Goal: Task Accomplishment & Management: Use online tool/utility

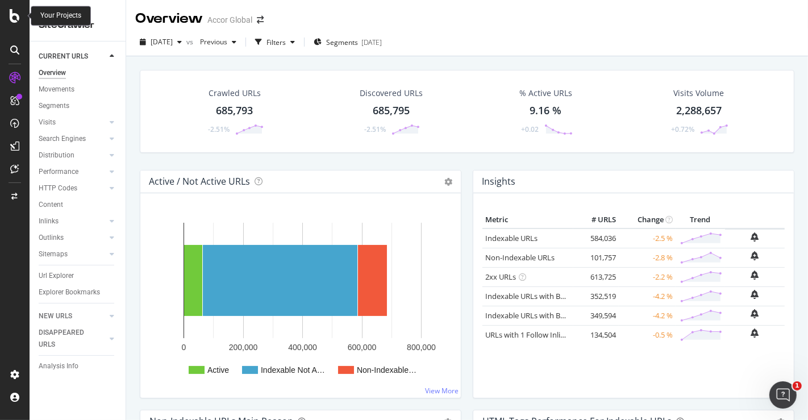
click at [11, 15] on icon at bounding box center [15, 16] width 10 height 14
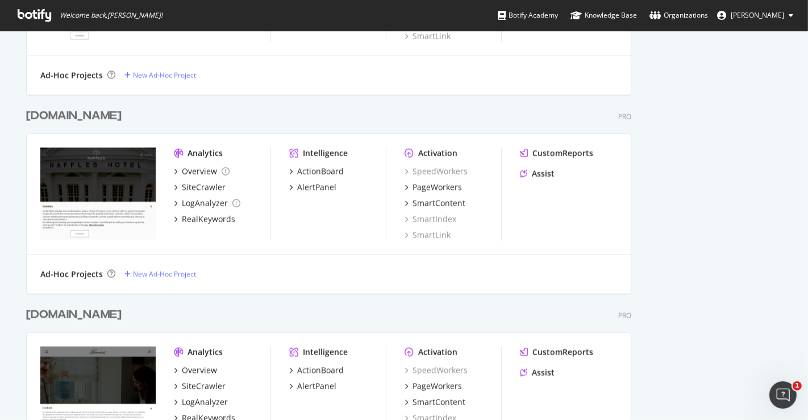
scroll to position [1438, 0]
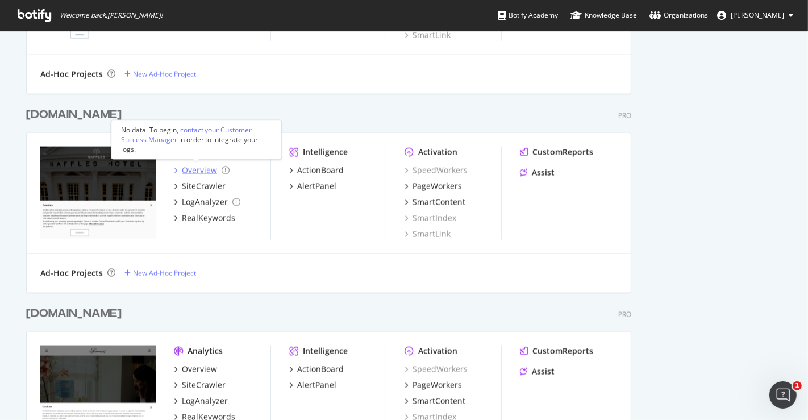
click at [203, 170] on div "Overview" at bounding box center [199, 170] width 35 height 11
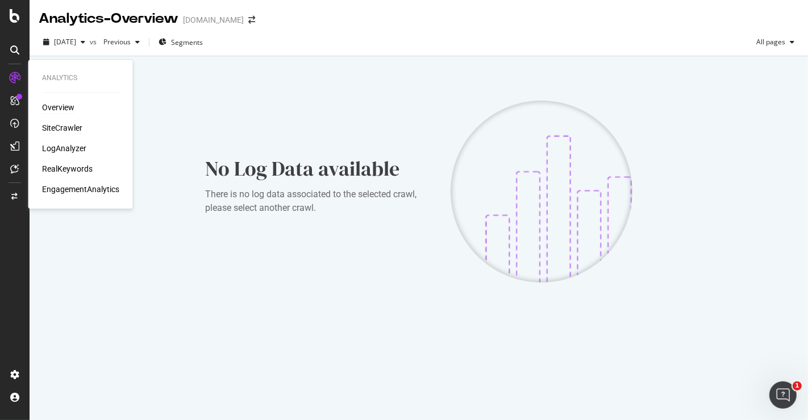
click at [47, 127] on div "SiteCrawler" at bounding box center [62, 127] width 40 height 11
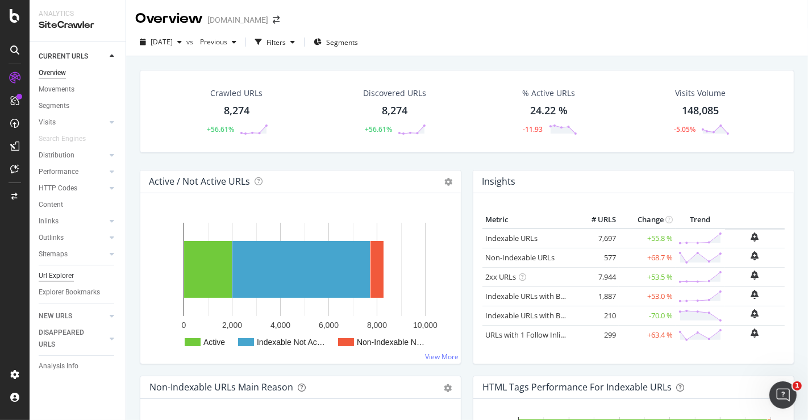
click at [53, 277] on div "Url Explorer" at bounding box center [56, 276] width 35 height 12
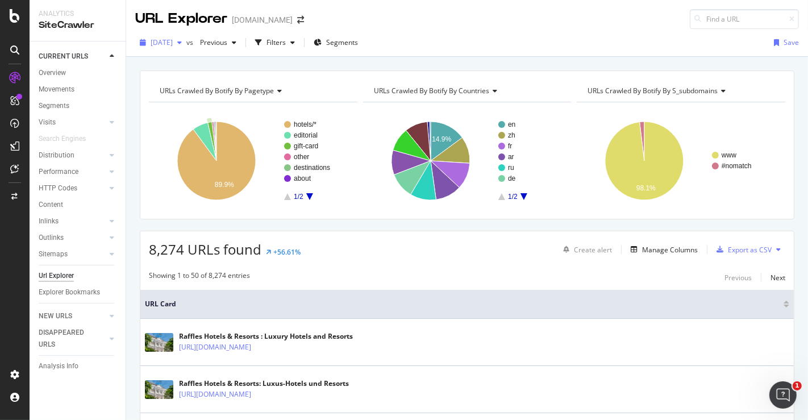
click at [165, 40] on span "[DATE]" at bounding box center [162, 42] width 22 height 10
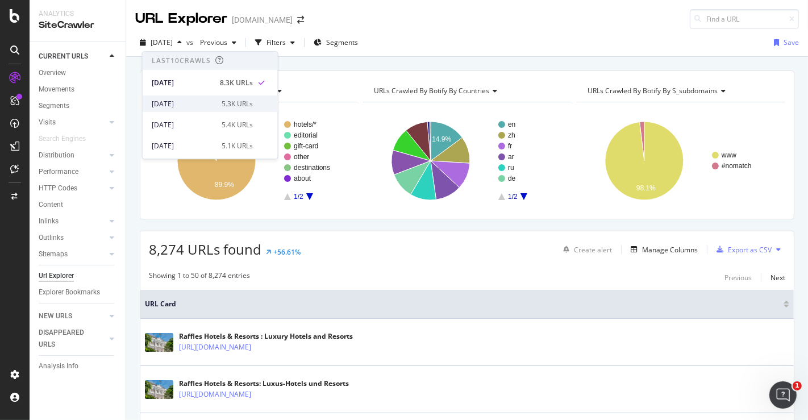
click at [195, 103] on div "[DATE]" at bounding box center [183, 104] width 63 height 10
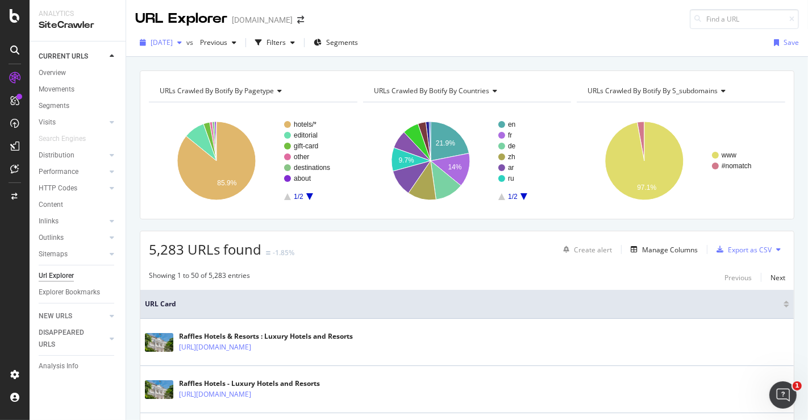
click at [176, 47] on div "[DATE]" at bounding box center [160, 42] width 51 height 17
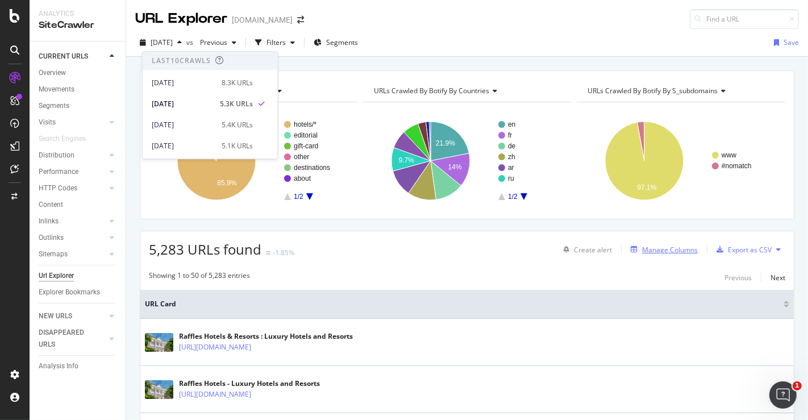
click at [660, 247] on div "Manage Columns" at bounding box center [670, 250] width 56 height 10
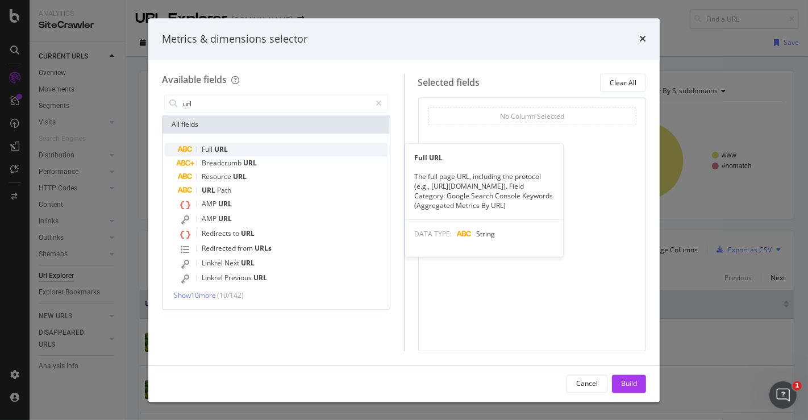
type input "url"
click at [264, 146] on div "Full URL" at bounding box center [282, 150] width 209 height 14
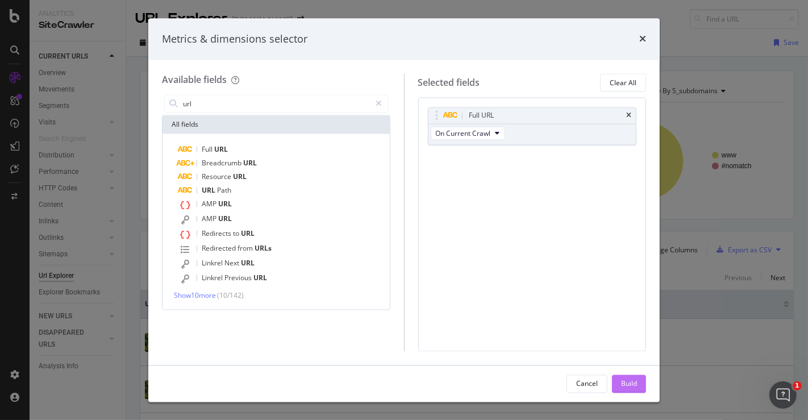
click at [625, 383] on div "Build" at bounding box center [629, 383] width 16 height 10
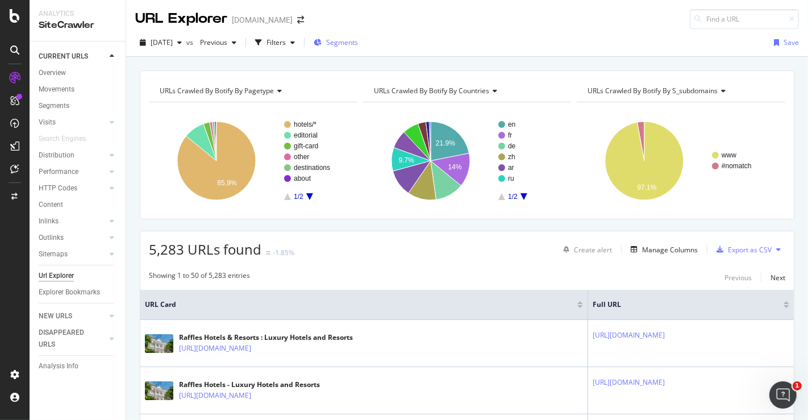
click at [358, 41] on span "Segments" at bounding box center [342, 42] width 32 height 10
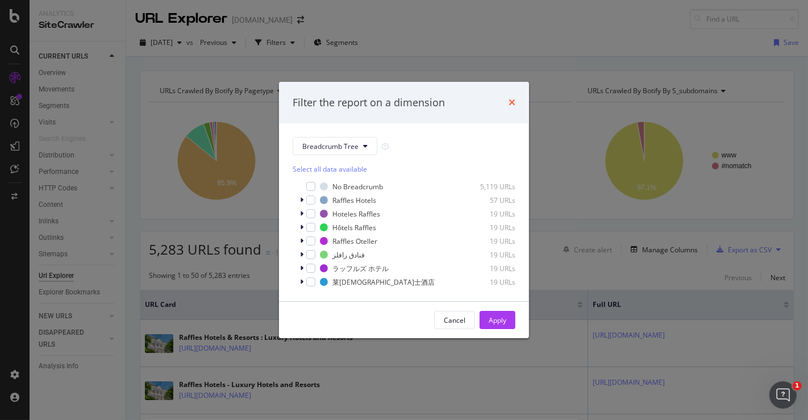
click at [513, 101] on icon "times" at bounding box center [511, 102] width 7 height 9
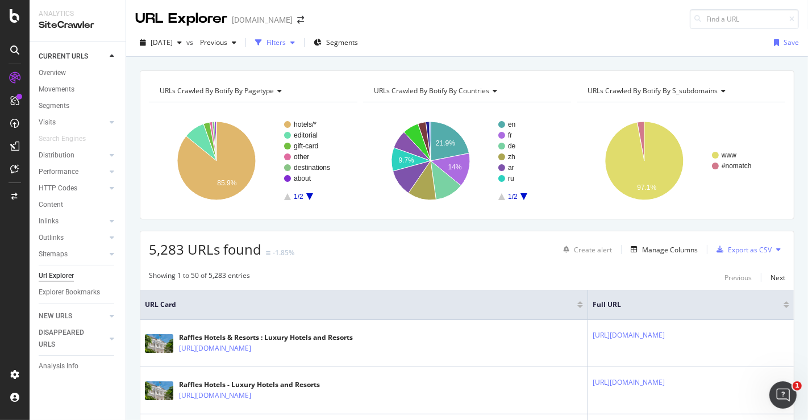
click at [266, 43] on div "button" at bounding box center [258, 43] width 16 height 16
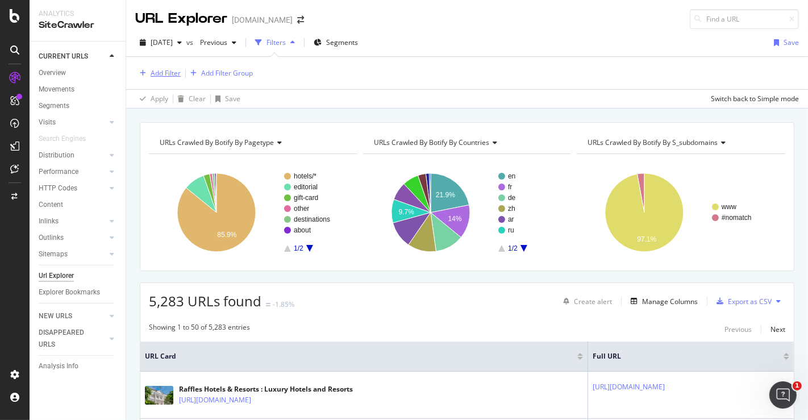
click at [165, 67] on div "Add Filter" at bounding box center [157, 73] width 45 height 12
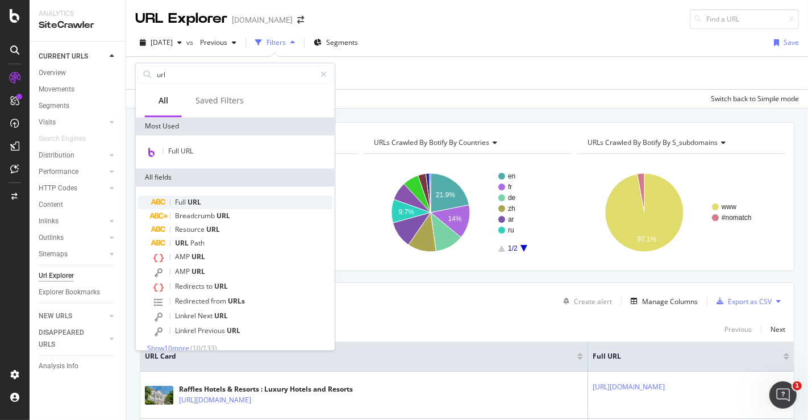
type input "url"
click at [184, 202] on span "Full" at bounding box center [181, 202] width 12 height 10
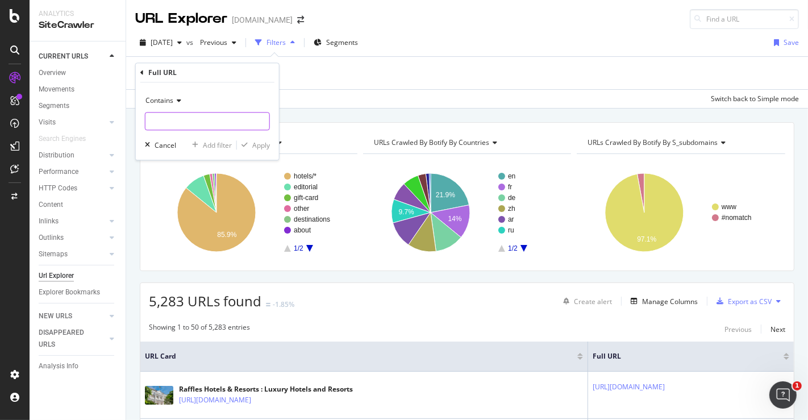
click at [175, 119] on input "text" at bounding box center [207, 121] width 124 height 18
paste input "[URL][DOMAIN_NAME][DOMAIN_NAME]"
drag, startPoint x: 177, startPoint y: 121, endPoint x: 301, endPoint y: 119, distance: 123.8
click at [301, 119] on body "Analytics SiteCrawler CURRENT URLS Overview Movements Segments Visits Analysis …" at bounding box center [404, 210] width 808 height 420
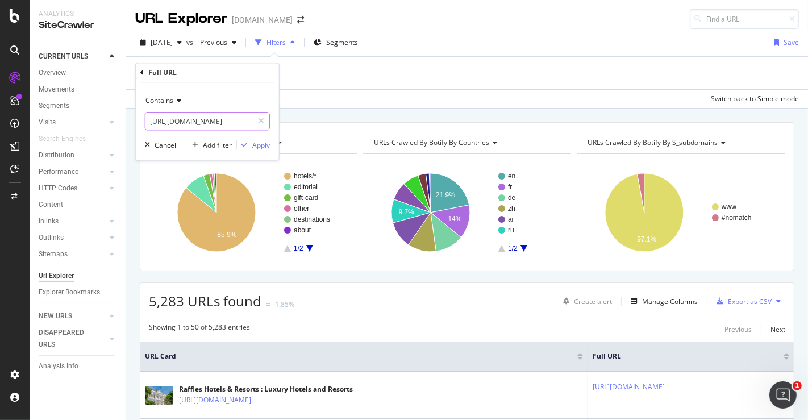
scroll to position [0, 16]
type input "[URL][DOMAIN_NAME]"
click at [261, 141] on div "Apply" at bounding box center [261, 145] width 18 height 10
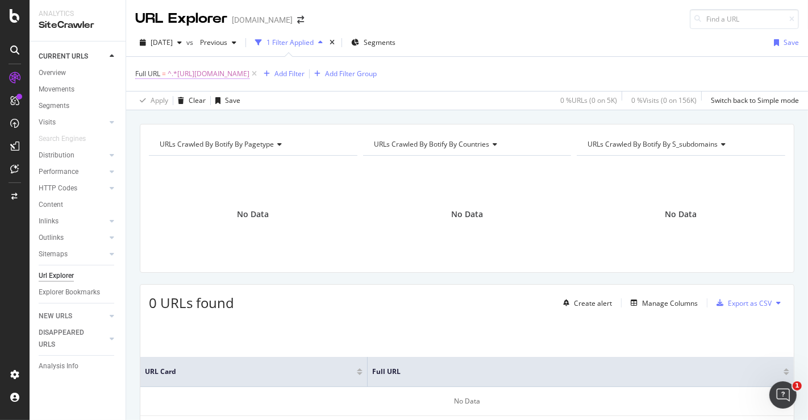
click at [213, 75] on span "^.*[URL][DOMAIN_NAME]" at bounding box center [209, 74] width 82 height 16
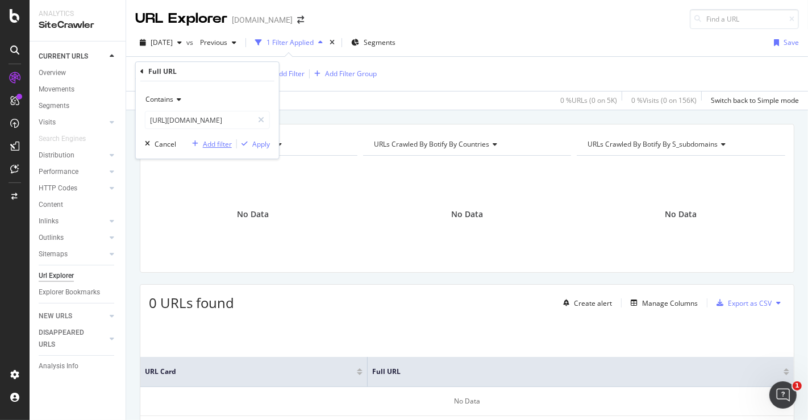
click at [199, 143] on div "button" at bounding box center [194, 143] width 15 height 7
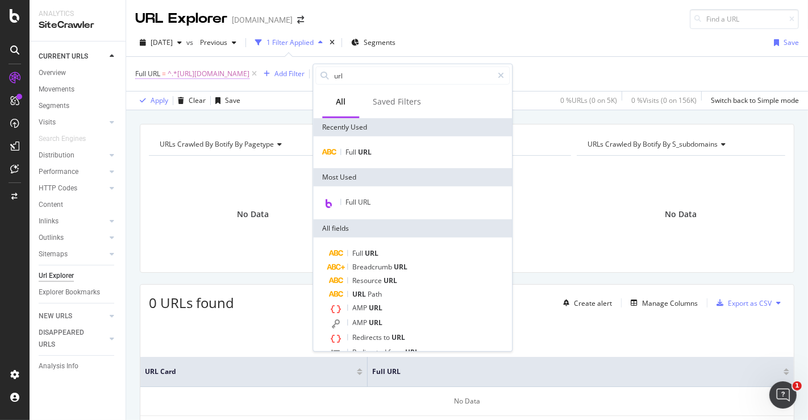
click at [198, 77] on span "^.*[URL][DOMAIN_NAME]" at bounding box center [209, 74] width 82 height 16
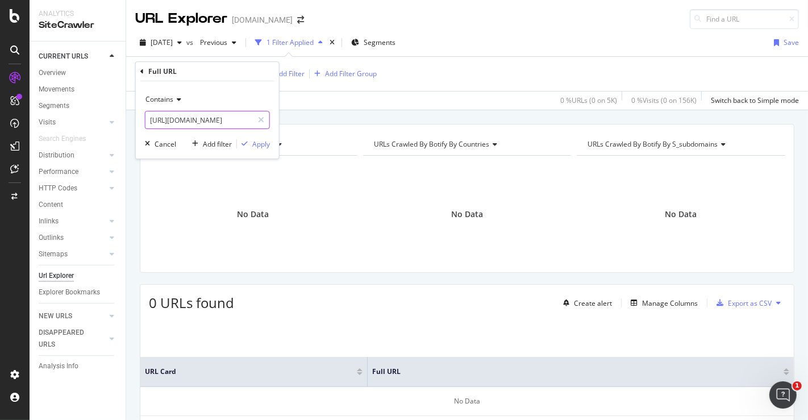
click at [228, 122] on input "[URL][DOMAIN_NAME]" at bounding box center [198, 120] width 107 height 18
type input "bali/festive/"
click at [257, 142] on div "Apply" at bounding box center [261, 144] width 18 height 10
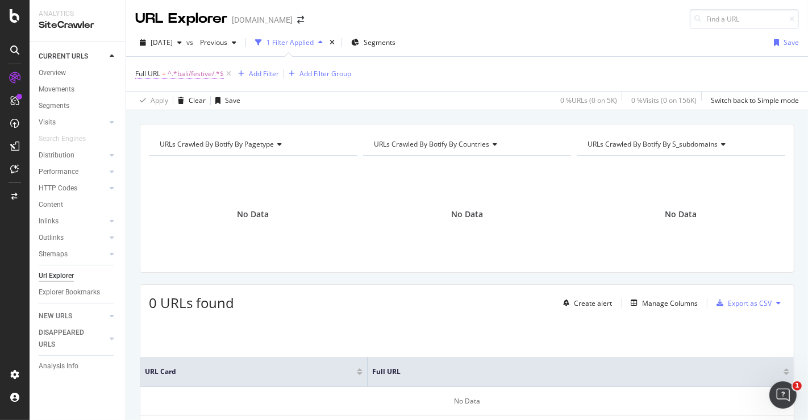
click at [210, 72] on span "^.*bali/festive/.*$" at bounding box center [196, 74] width 56 height 16
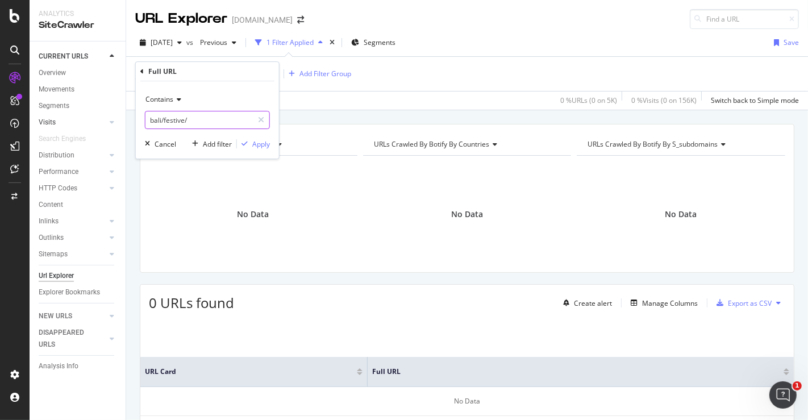
paste input "[URL][DOMAIN_NAME]"
type input "bali/festive"
click at [269, 146] on div "Apply" at bounding box center [261, 144] width 18 height 10
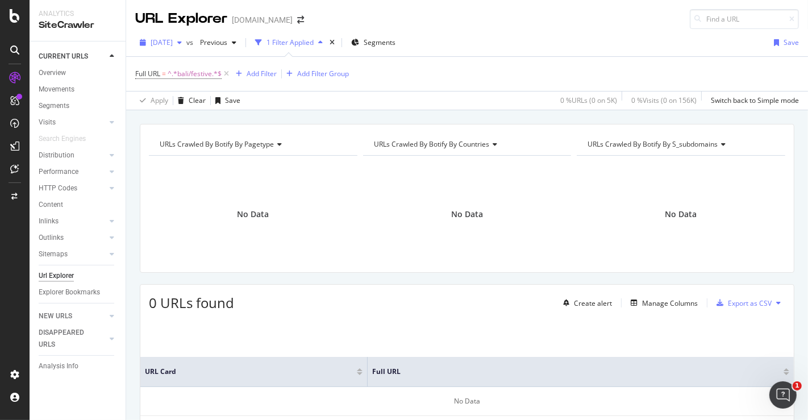
click at [167, 41] on span "[DATE]" at bounding box center [162, 42] width 22 height 10
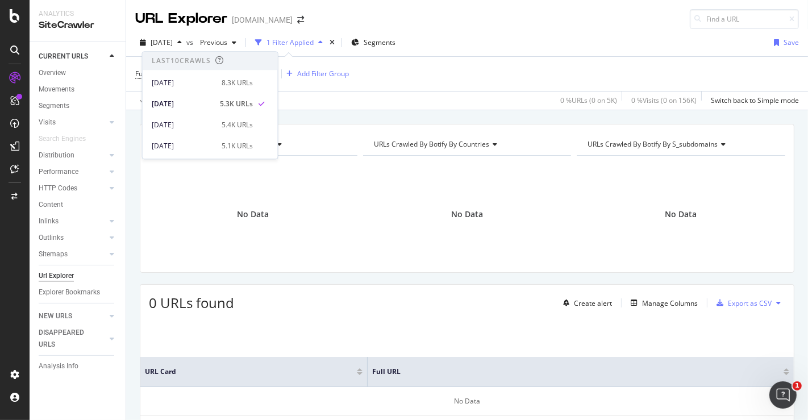
click at [185, 91] on div "[DATE] 5.3K URLs" at bounding box center [210, 101] width 135 height 21
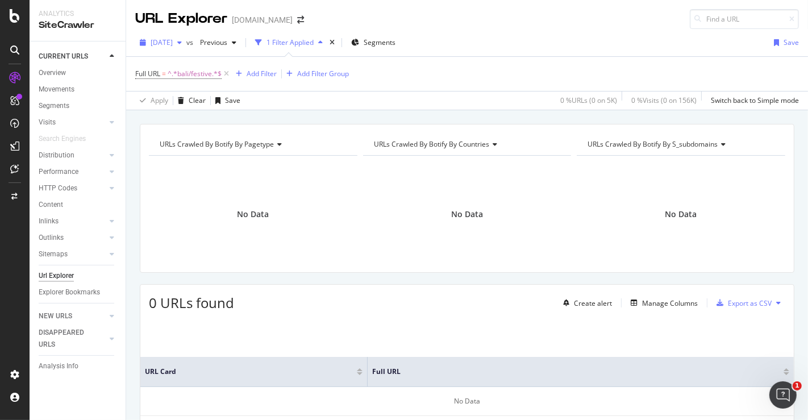
click at [175, 48] on div "[DATE]" at bounding box center [160, 42] width 51 height 17
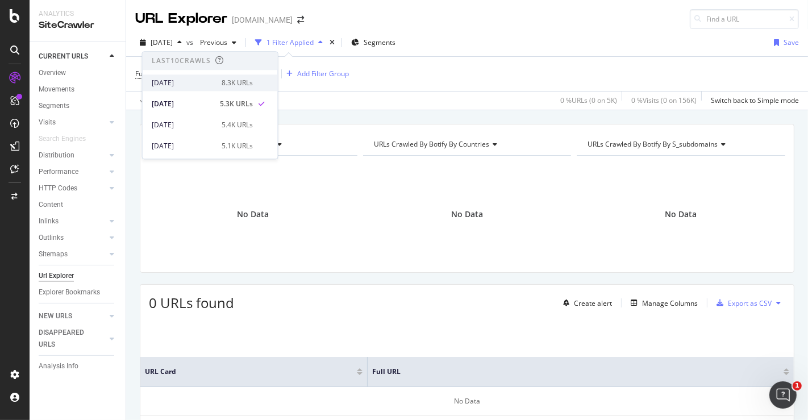
click at [173, 78] on div "[DATE]" at bounding box center [183, 83] width 63 height 10
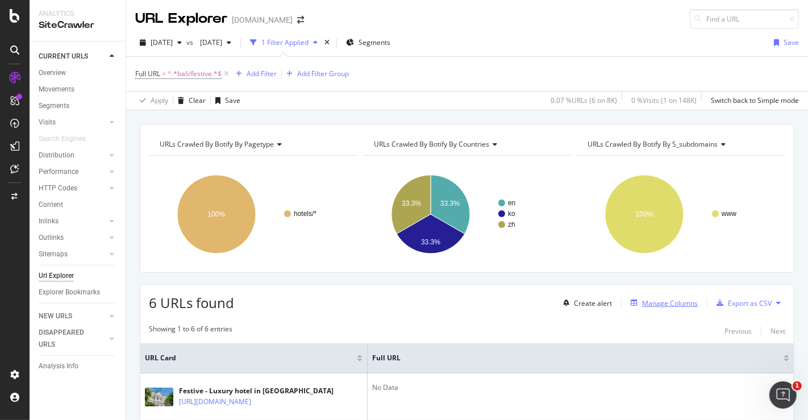
click at [643, 303] on div "Manage Columns" at bounding box center [670, 303] width 56 height 10
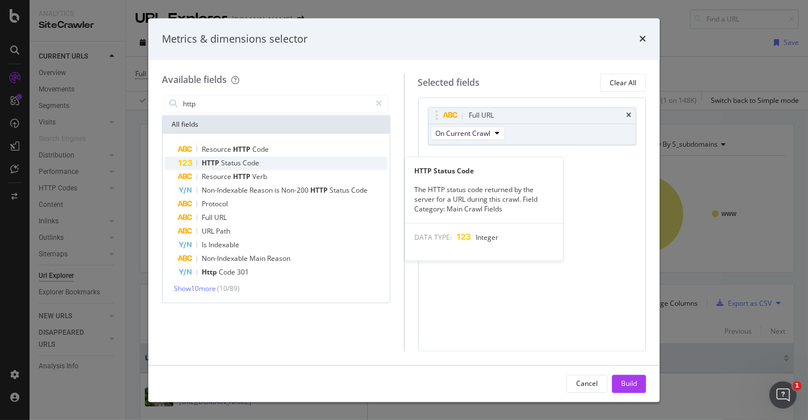
type input "http"
click at [255, 160] on span "Code" at bounding box center [251, 163] width 16 height 10
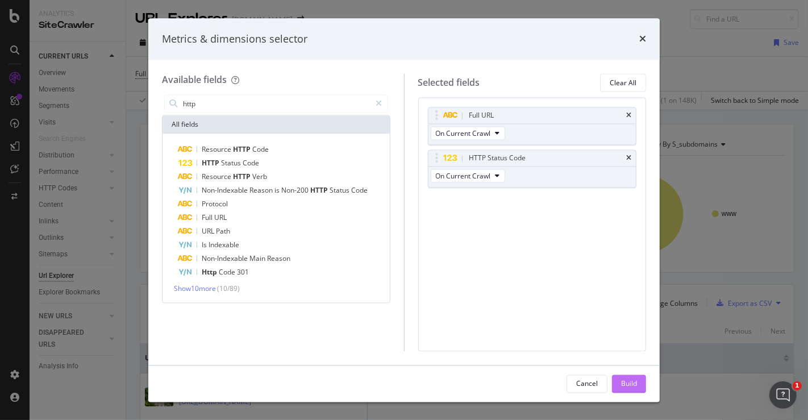
click at [631, 385] on div "Build" at bounding box center [629, 383] width 16 height 10
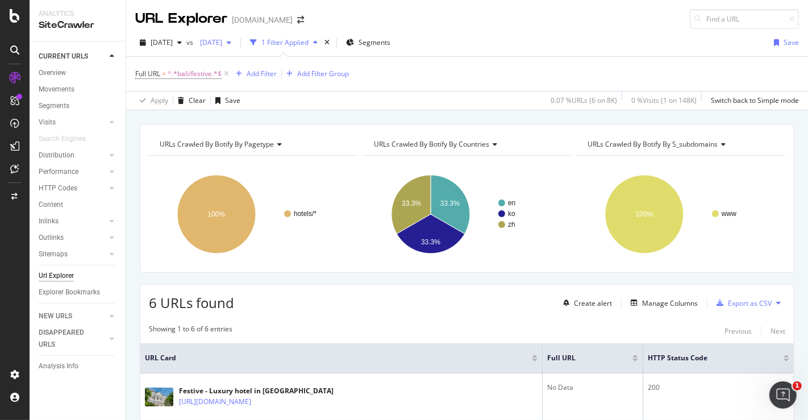
click at [221, 44] on span "[DATE]" at bounding box center [208, 42] width 27 height 10
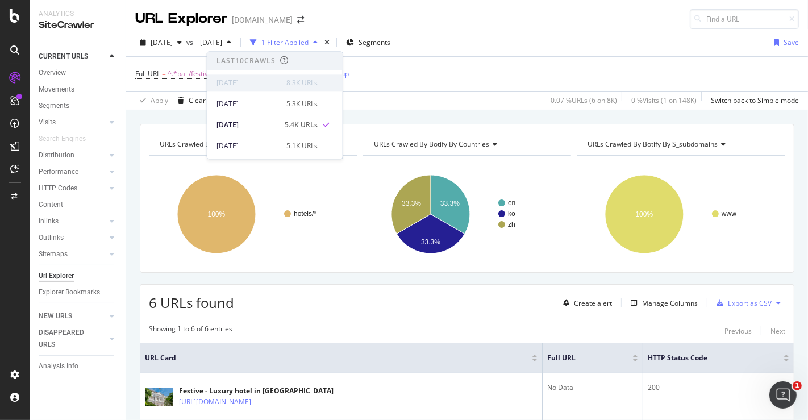
click at [239, 78] on div "[DATE]" at bounding box center [247, 83] width 63 height 10
click at [235, 100] on div "[DATE]" at bounding box center [247, 104] width 63 height 10
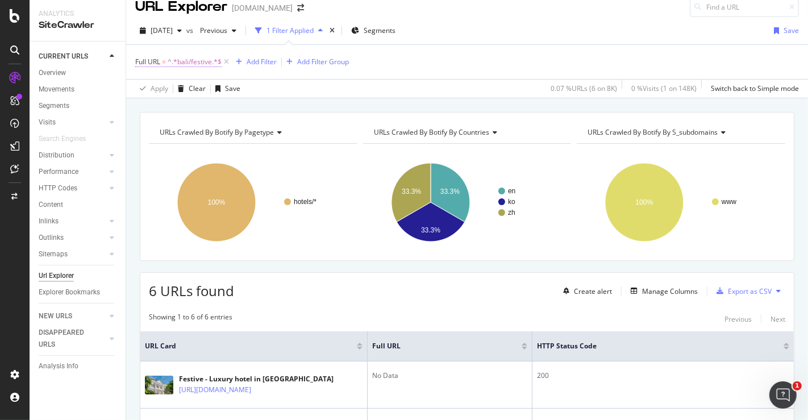
scroll to position [11, 0]
click at [173, 28] on span "[DATE]" at bounding box center [162, 31] width 22 height 10
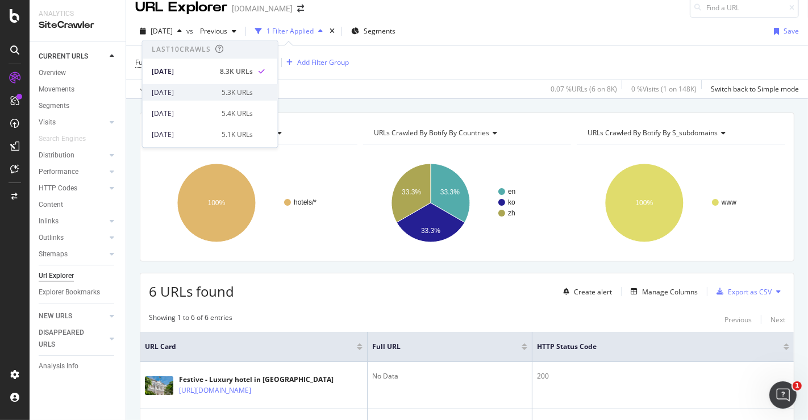
click at [188, 91] on div "[DATE]" at bounding box center [183, 92] width 63 height 10
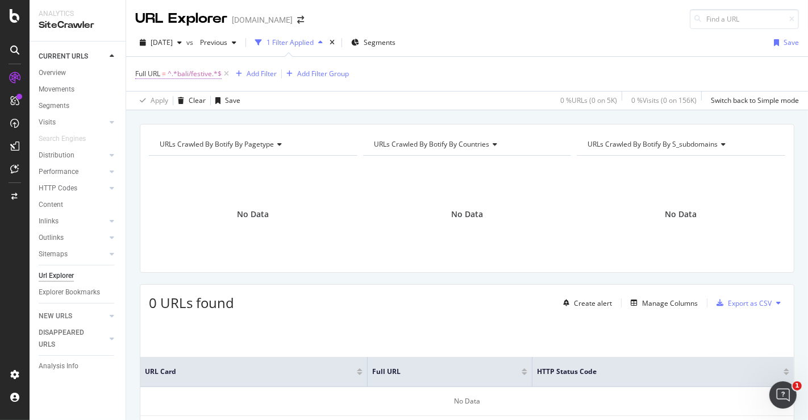
click at [202, 74] on span "^.*bali/festive.*$" at bounding box center [195, 74] width 54 height 16
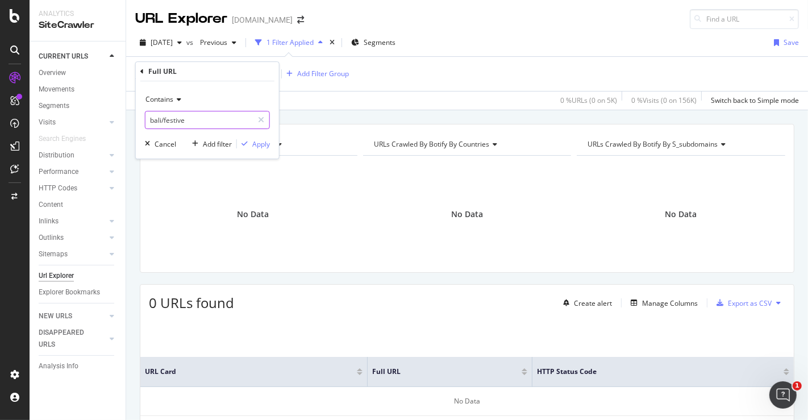
paste input "[URL][DOMAIN_NAME]"
type input "[URL][DOMAIN_NAME]"
click at [256, 145] on div "Apply" at bounding box center [261, 144] width 18 height 10
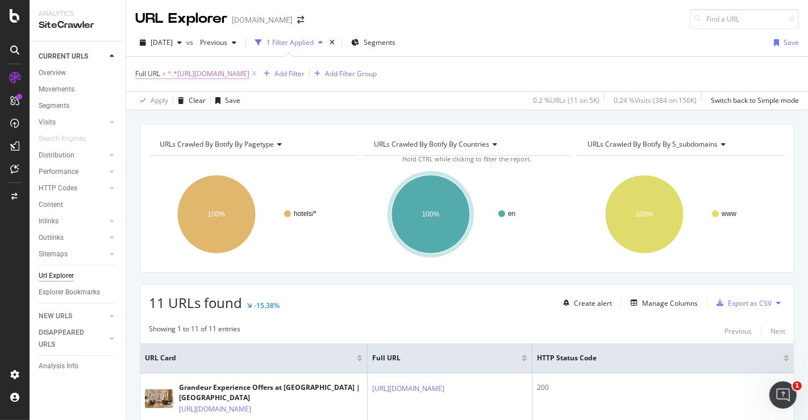
click at [229, 80] on span "^.*[URL][DOMAIN_NAME]" at bounding box center [209, 74] width 82 height 16
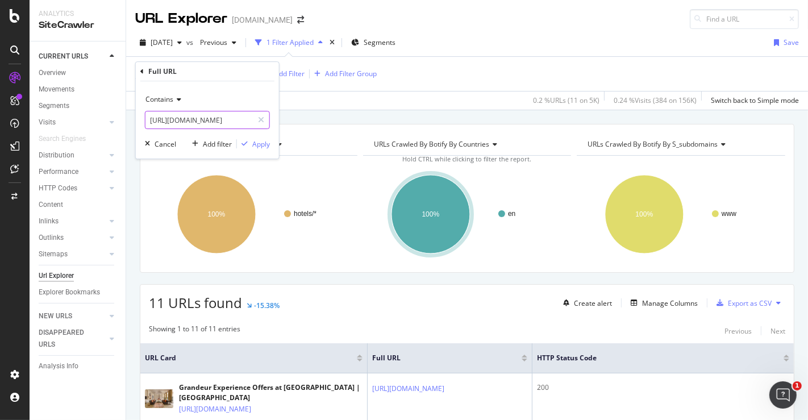
click at [209, 119] on input "[URL][DOMAIN_NAME]" at bounding box center [198, 120] width 107 height 18
paste input "[URL][DOMAIN_NAME]"
type input "[URL][DOMAIN_NAME]"
click at [178, 96] on icon at bounding box center [177, 99] width 8 height 7
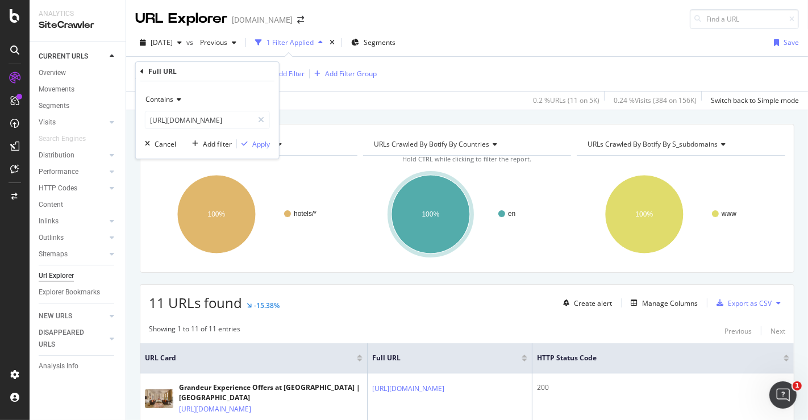
scroll to position [0, 0]
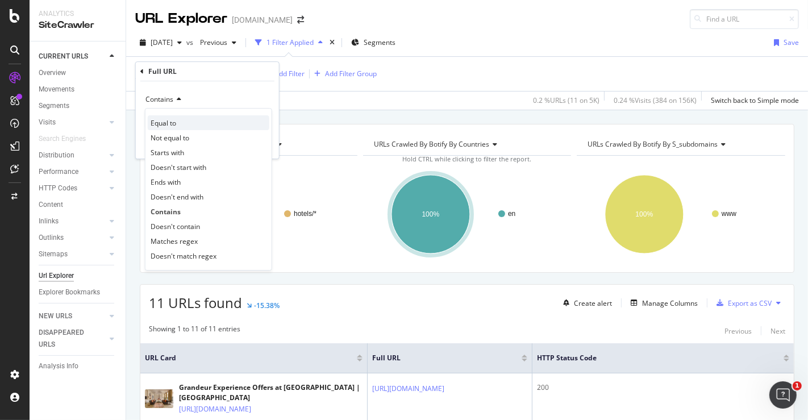
click at [178, 123] on div "Equal to" at bounding box center [209, 122] width 122 height 15
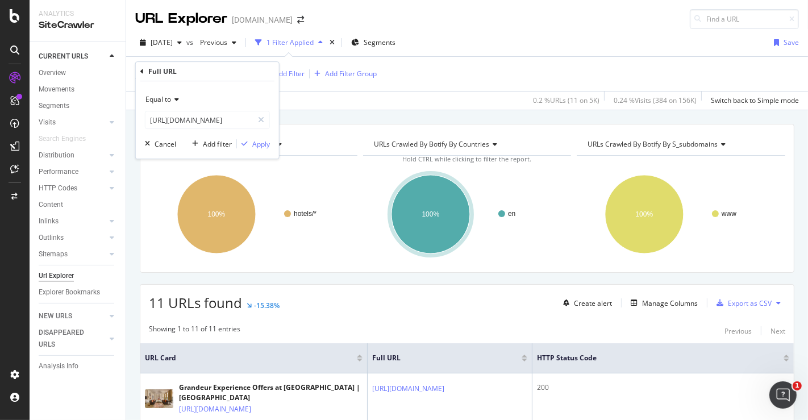
click at [266, 136] on div "Equal to [URL][DOMAIN_NAME] Cancel Add filter Apply" at bounding box center [207, 119] width 143 height 77
click at [258, 144] on div "Apply" at bounding box center [261, 144] width 18 height 10
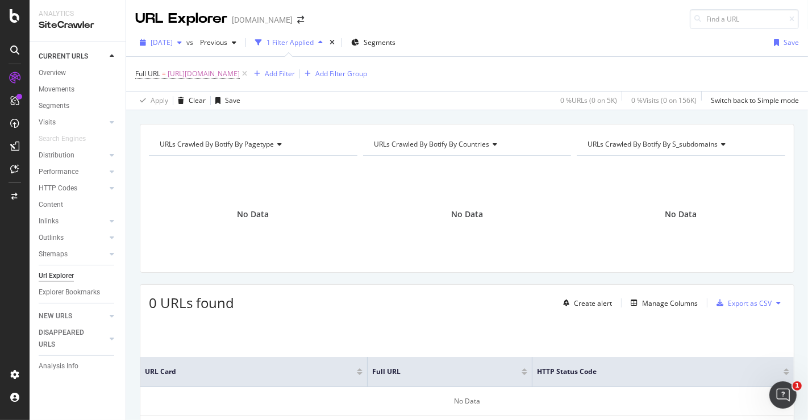
click at [173, 44] on span "[DATE]" at bounding box center [162, 42] width 22 height 10
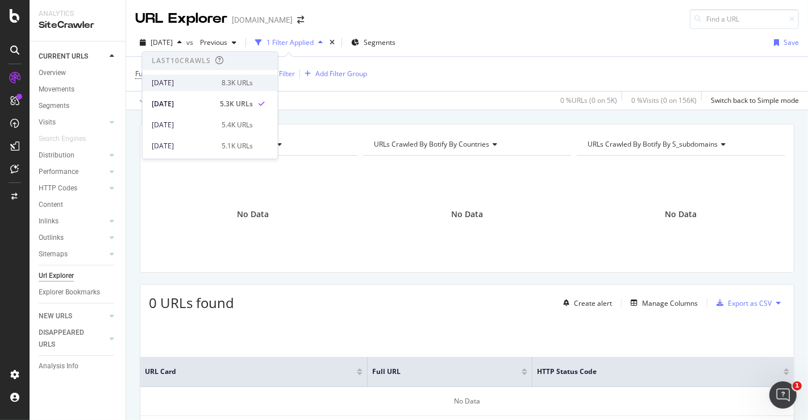
click at [193, 82] on div "[DATE]" at bounding box center [183, 83] width 63 height 10
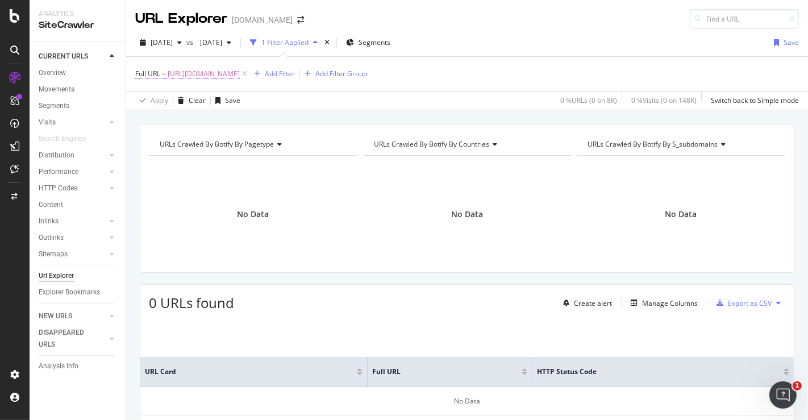
click at [240, 74] on span "[URL][DOMAIN_NAME]" at bounding box center [204, 74] width 72 height 16
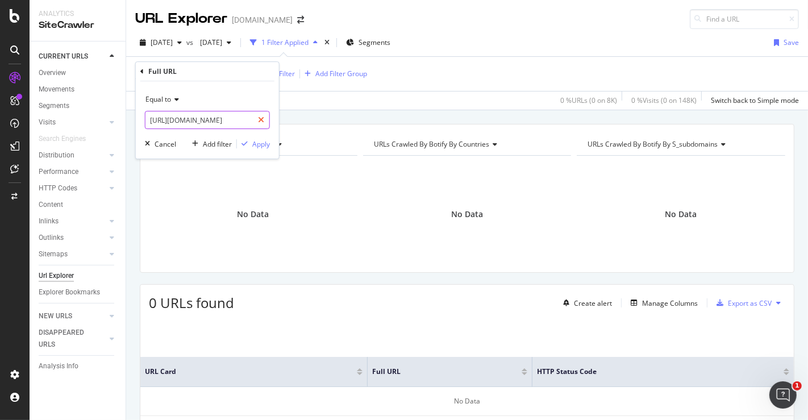
click at [264, 124] on div at bounding box center [261, 120] width 16 height 18
click at [243, 123] on input "text" at bounding box center [207, 120] width 124 height 18
paste input "[URL][DOMAIN_NAME]"
type input "[URL][DOMAIN_NAME]"
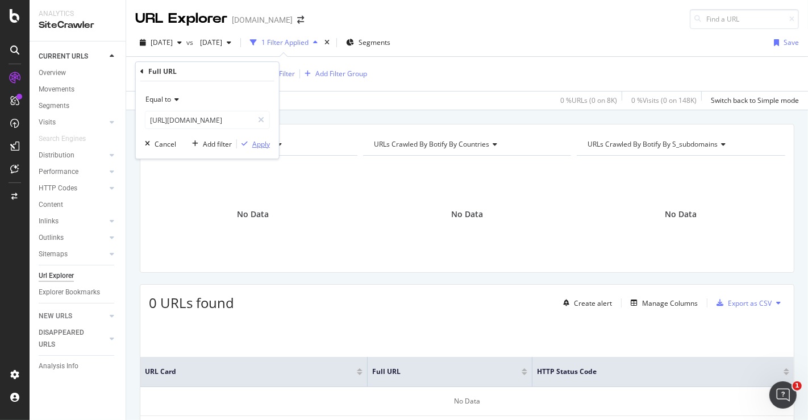
scroll to position [0, 0]
click at [264, 148] on div "Apply" at bounding box center [261, 144] width 18 height 10
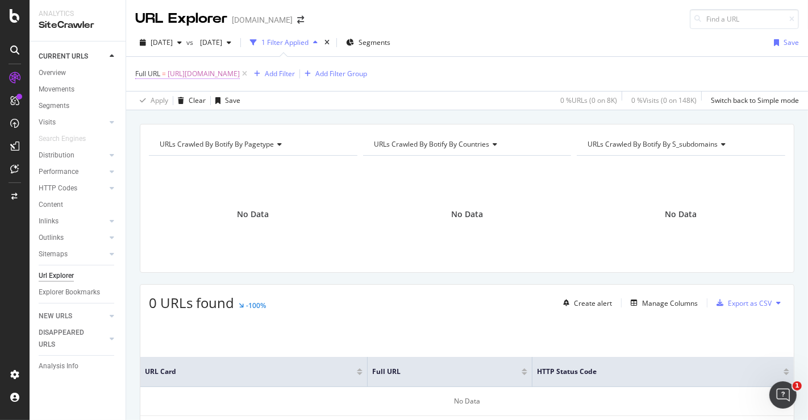
click at [143, 73] on span "Full URL" at bounding box center [147, 74] width 25 height 10
click at [172, 43] on span "[DATE]" at bounding box center [162, 42] width 22 height 10
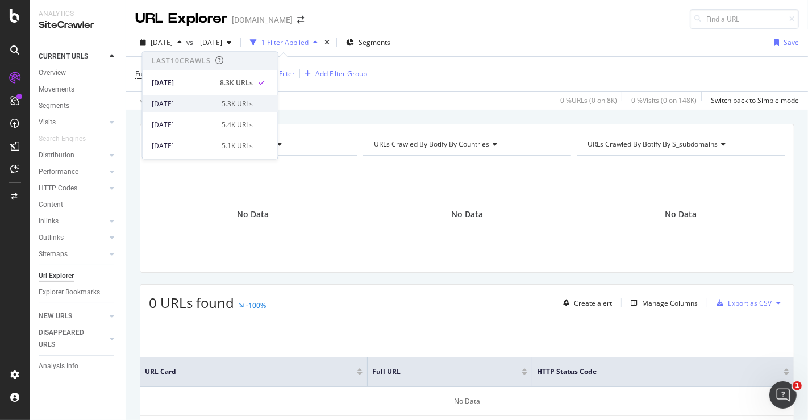
click at [181, 103] on div "[DATE]" at bounding box center [183, 104] width 63 height 10
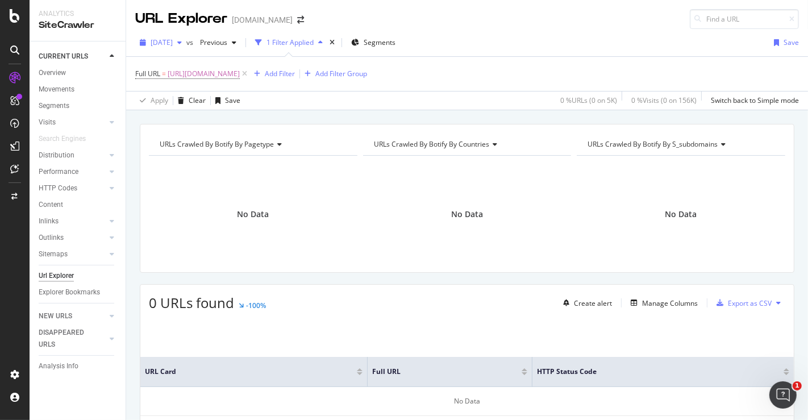
click at [173, 43] on span "[DATE]" at bounding box center [162, 42] width 22 height 10
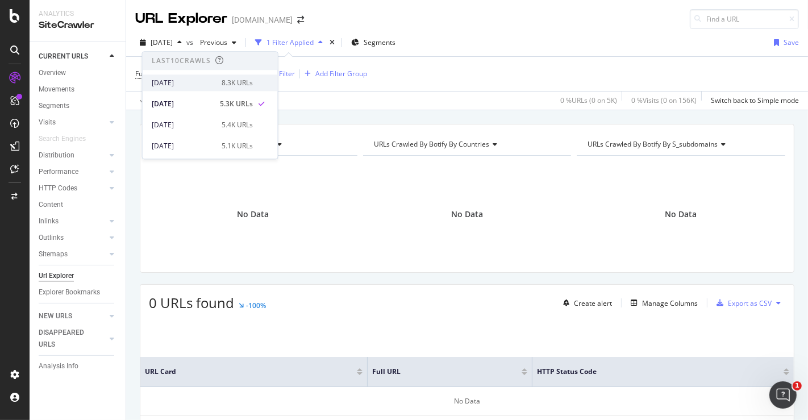
click at [178, 80] on div "[DATE]" at bounding box center [183, 83] width 63 height 10
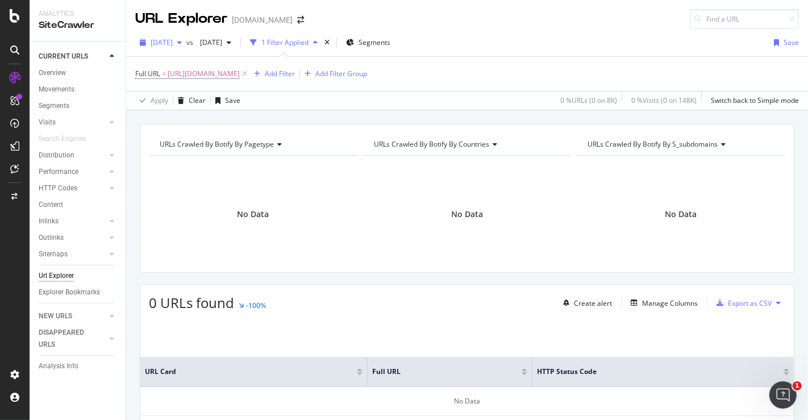
click at [173, 44] on span "[DATE]" at bounding box center [162, 42] width 22 height 10
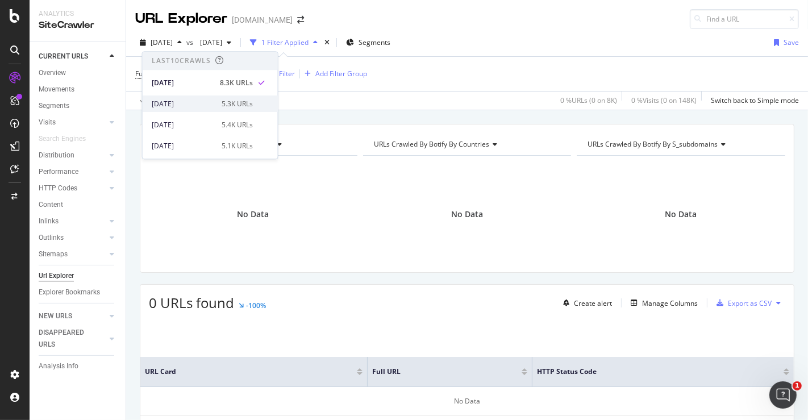
click at [182, 102] on div "[DATE]" at bounding box center [183, 104] width 63 height 10
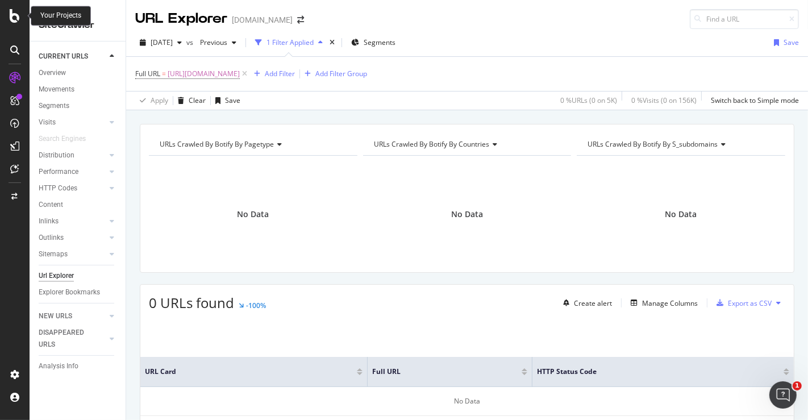
click at [14, 21] on icon at bounding box center [15, 16] width 10 height 14
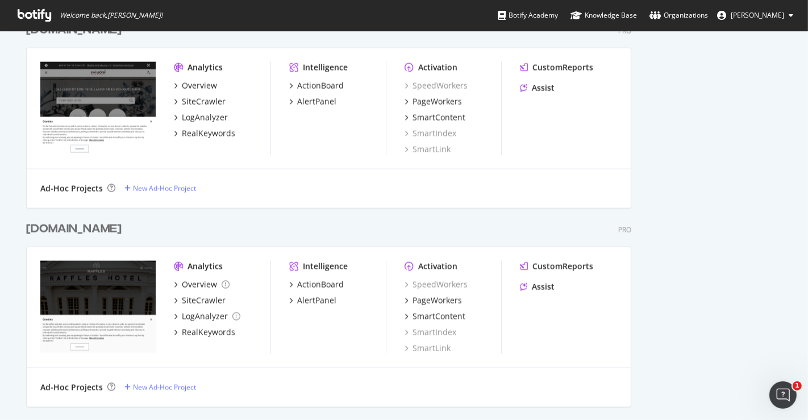
scroll to position [1325, 0]
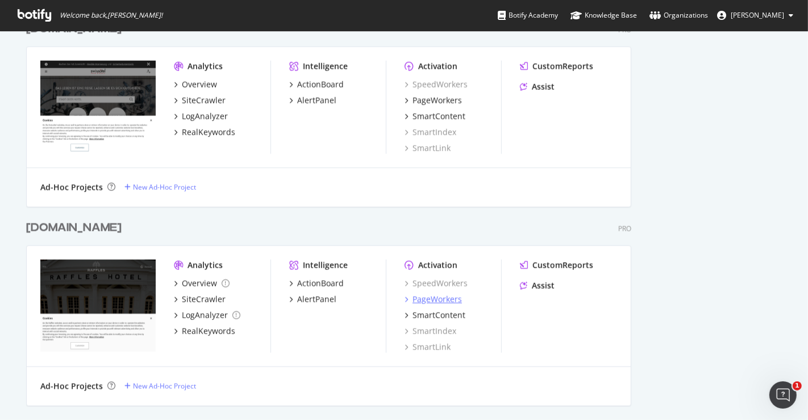
click at [437, 297] on div "PageWorkers" at bounding box center [436, 299] width 49 height 11
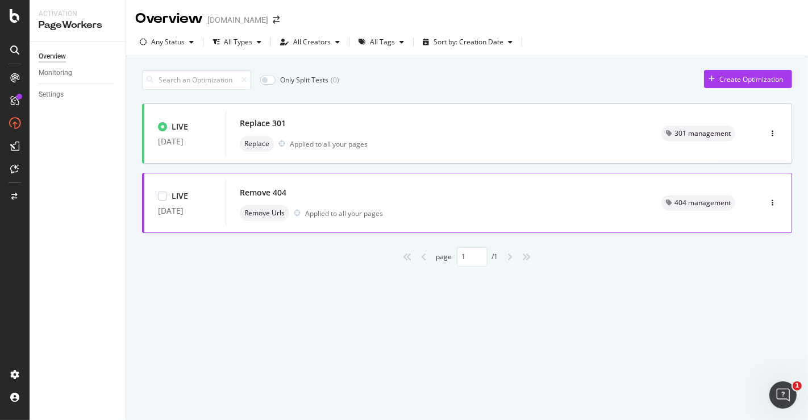
click at [352, 186] on div "Remove 404" at bounding box center [437, 193] width 394 height 16
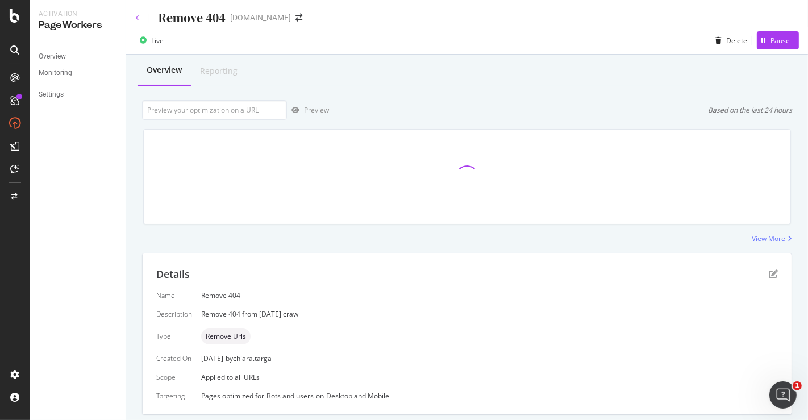
click at [138, 20] on icon at bounding box center [137, 18] width 5 height 7
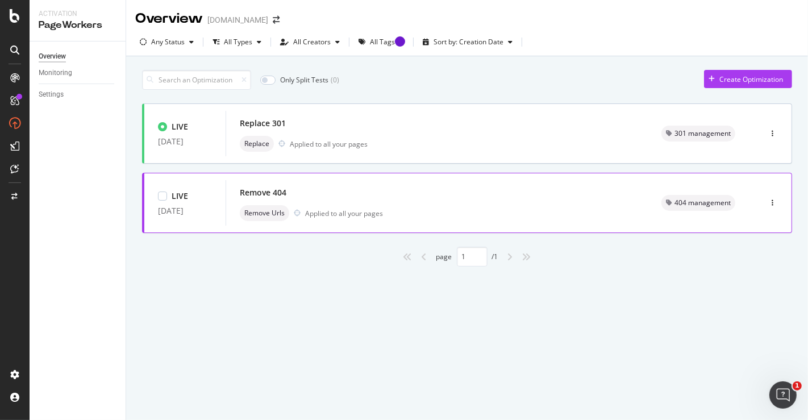
click at [378, 190] on div "Remove 404" at bounding box center [437, 193] width 394 height 16
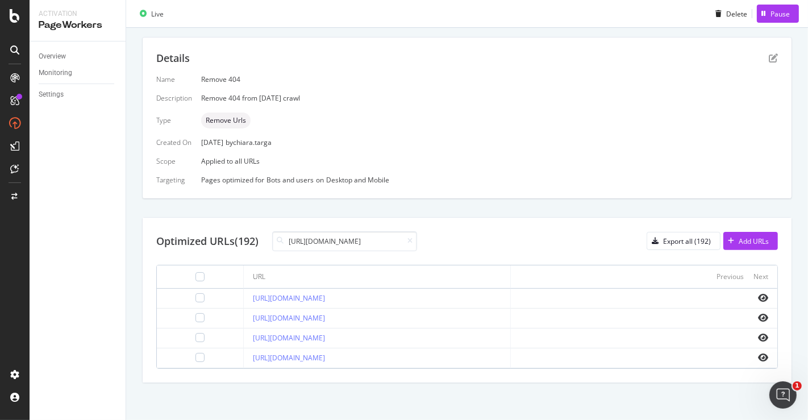
drag, startPoint x: 362, startPoint y: 235, endPoint x: 207, endPoint y: 234, distance: 155.0
click at [207, 234] on div "Optimized URLs (192) [URL][DOMAIN_NAME]" at bounding box center [286, 241] width 261 height 20
click at [341, 241] on input "[URL][DOMAIN_NAME]" at bounding box center [344, 241] width 145 height 20
drag, startPoint x: 360, startPoint y: 240, endPoint x: 483, endPoint y: 239, distance: 123.2
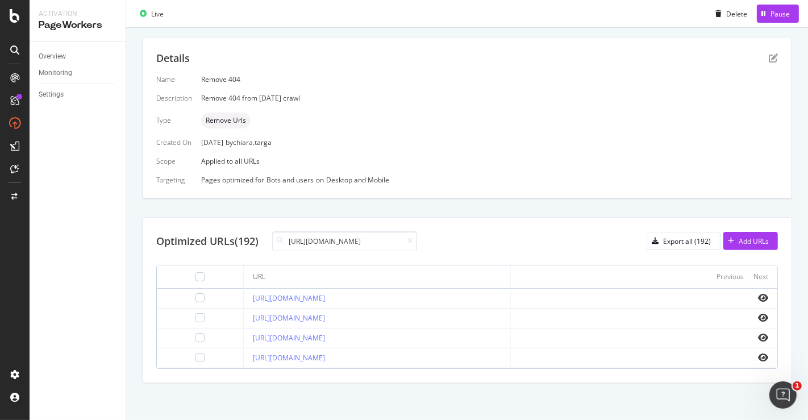
click at [483, 239] on div "Optimized URLs (192) [URL][DOMAIN_NAME] Export all (192) Add URLs" at bounding box center [466, 241] width 621 height 20
click at [382, 237] on input "[URL][DOMAIN_NAME]" at bounding box center [344, 241] width 145 height 20
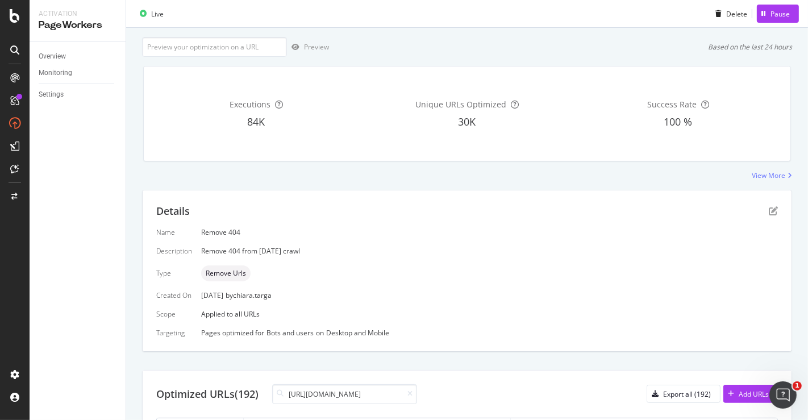
scroll to position [0, 0]
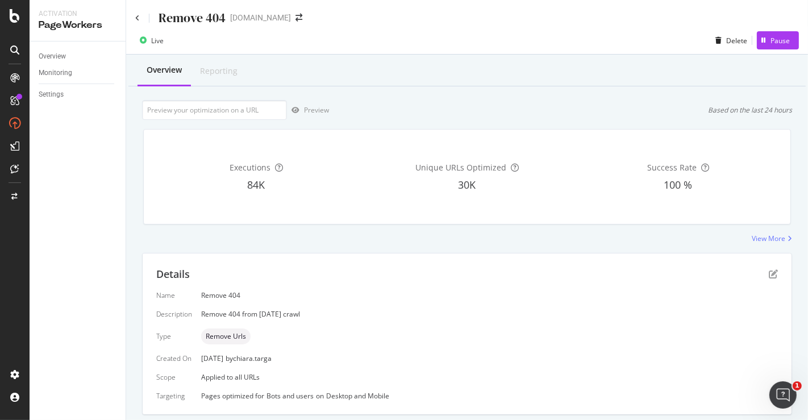
type input "[URL][DOMAIN_NAME]"
click at [140, 10] on div "Remove 404" at bounding box center [180, 18] width 90 height 18
click at [138, 15] on icon at bounding box center [137, 18] width 5 height 7
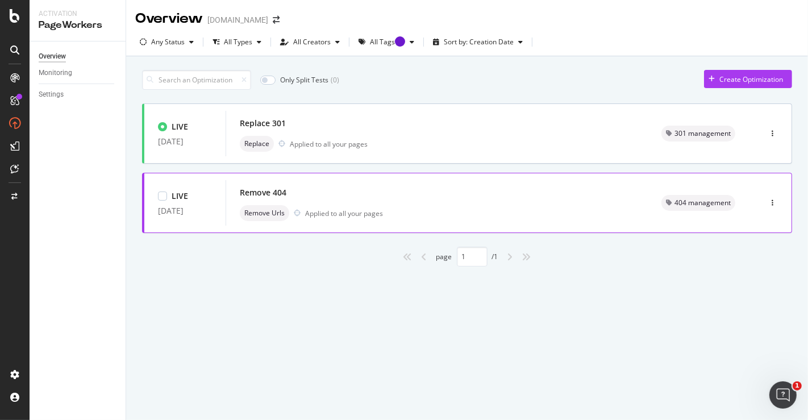
click at [466, 205] on div "Remove Urls Applied to all your pages" at bounding box center [437, 213] width 394 height 16
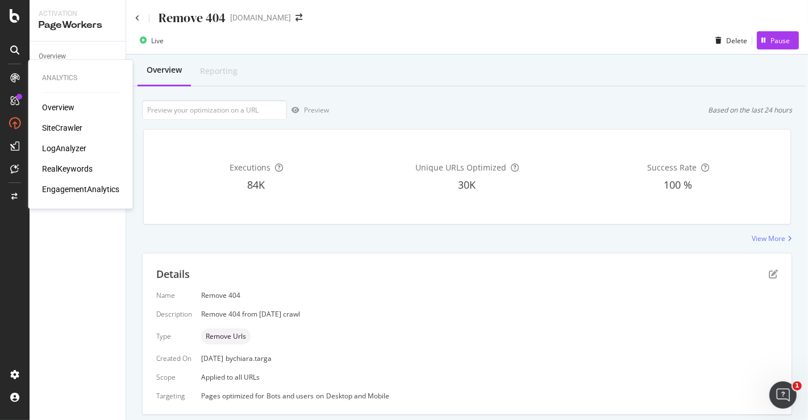
click at [63, 129] on div "SiteCrawler" at bounding box center [62, 127] width 40 height 11
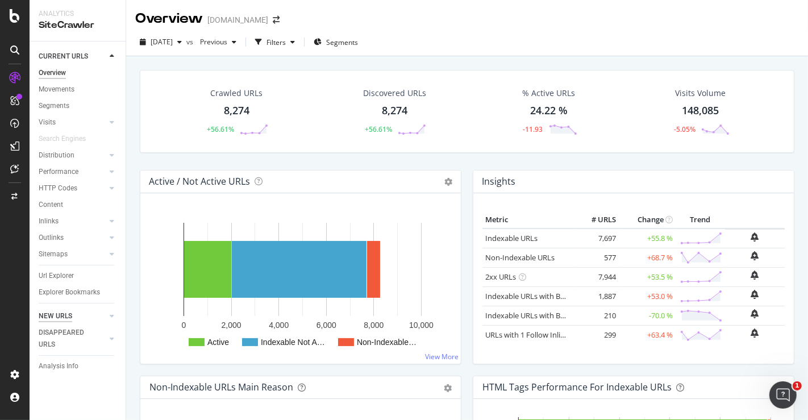
click at [53, 320] on div "NEW URLS" at bounding box center [56, 316] width 34 height 12
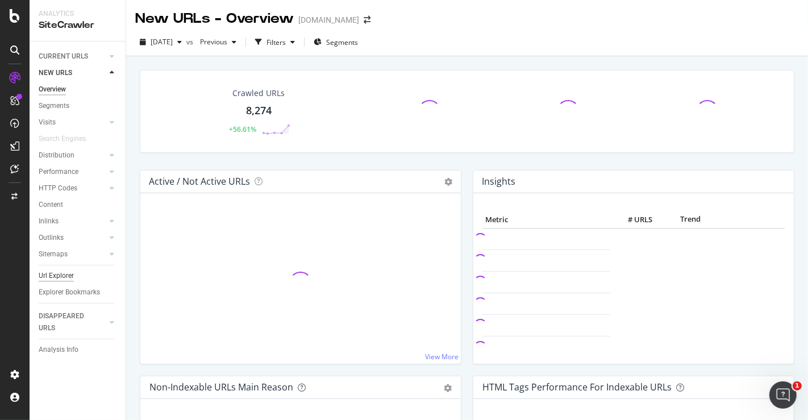
click at [55, 277] on div "Url Explorer" at bounding box center [56, 276] width 35 height 12
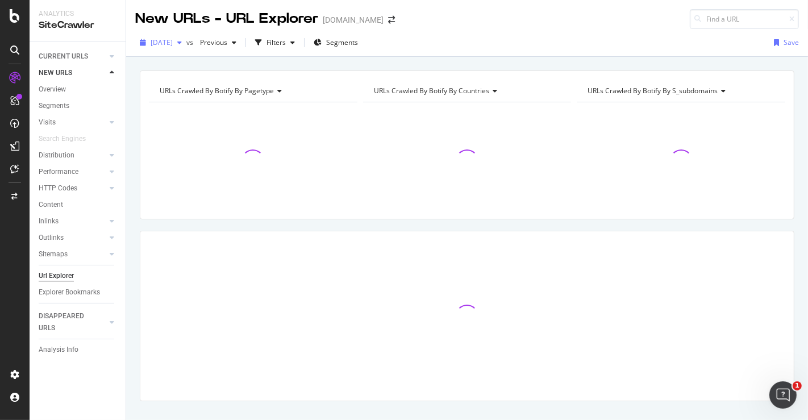
click at [173, 43] on span "[DATE]" at bounding box center [162, 42] width 22 height 10
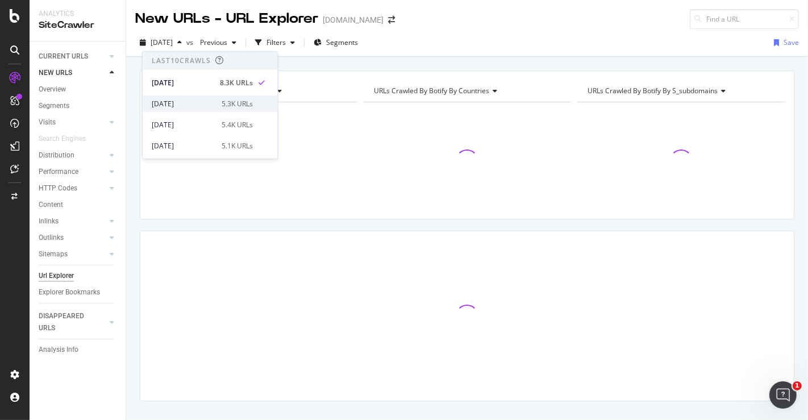
click at [182, 107] on div "[DATE]" at bounding box center [183, 104] width 63 height 10
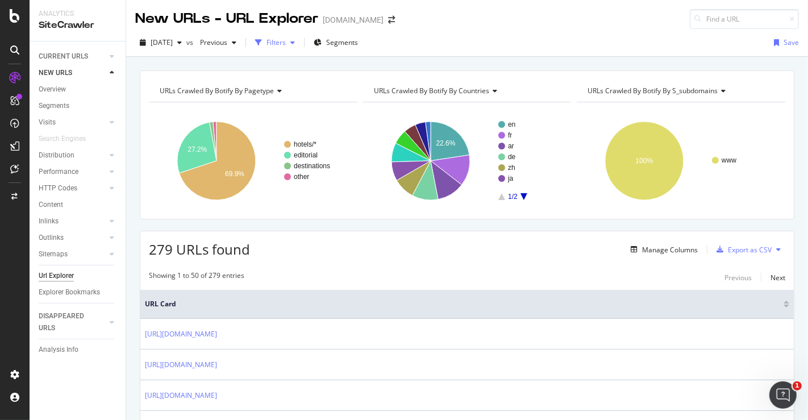
click at [294, 50] on div "Filters" at bounding box center [274, 42] width 49 height 17
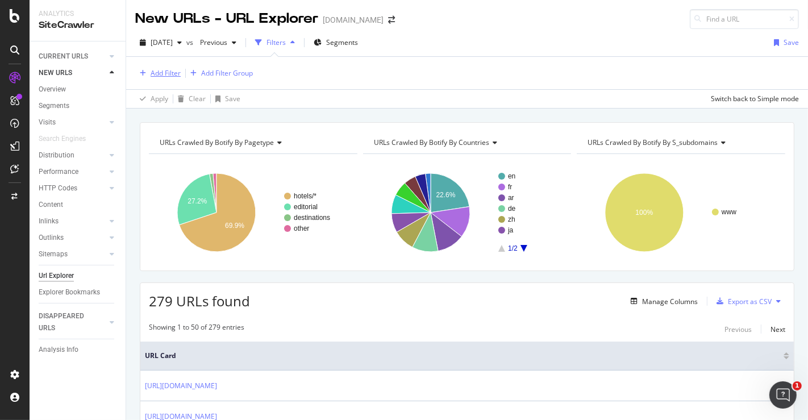
click at [168, 75] on div "Add Filter" at bounding box center [166, 73] width 30 height 10
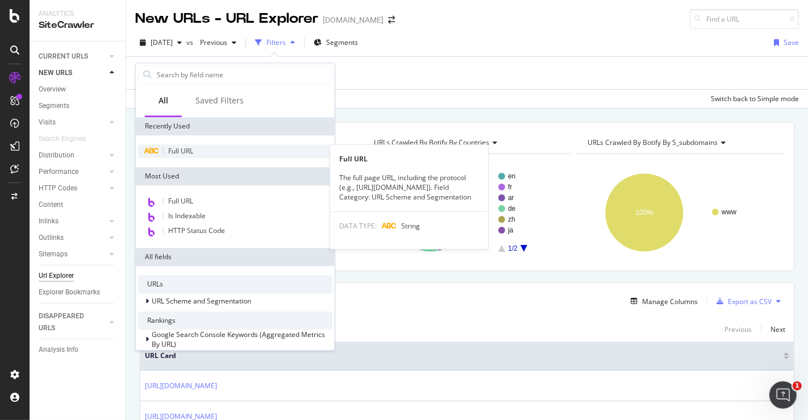
click at [194, 154] on div "Full URL" at bounding box center [235, 151] width 194 height 14
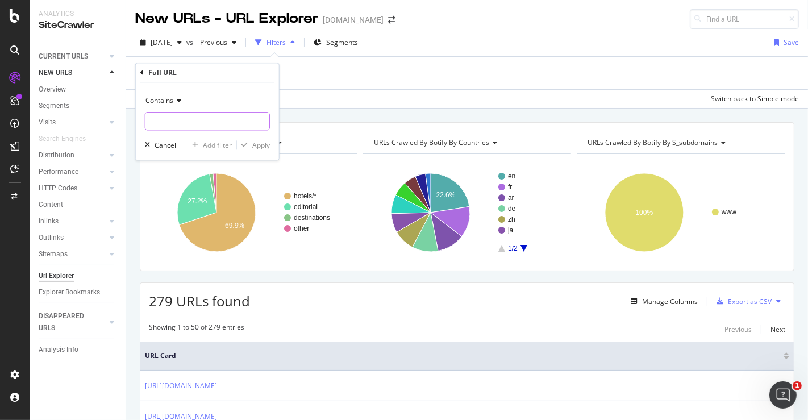
click at [202, 115] on input "text" at bounding box center [207, 121] width 124 height 18
paste input "[URL][DOMAIN_NAME]"
drag, startPoint x: 210, startPoint y: 120, endPoint x: 41, endPoint y: 131, distance: 169.0
click at [41, 131] on body "Analytics SiteCrawler CURRENT URLS Overview Movements Segments Visits Analysis …" at bounding box center [404, 210] width 808 height 420
type input "/bali/festive"
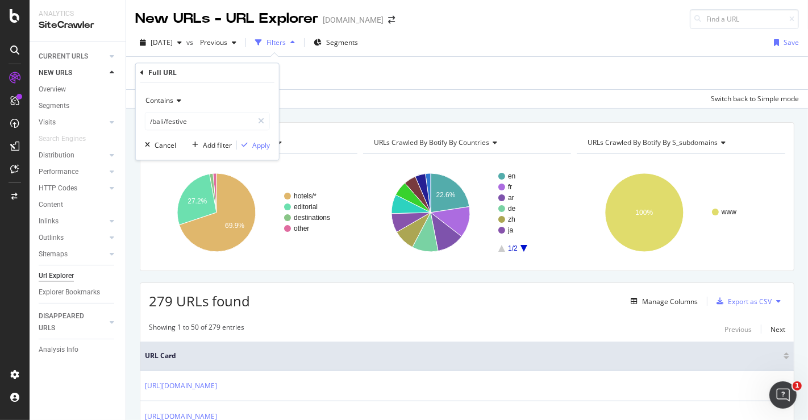
click at [256, 136] on div "Contains /bali/festive Cancel Add filter Apply" at bounding box center [207, 121] width 143 height 77
click at [257, 147] on div "Apply" at bounding box center [261, 145] width 18 height 10
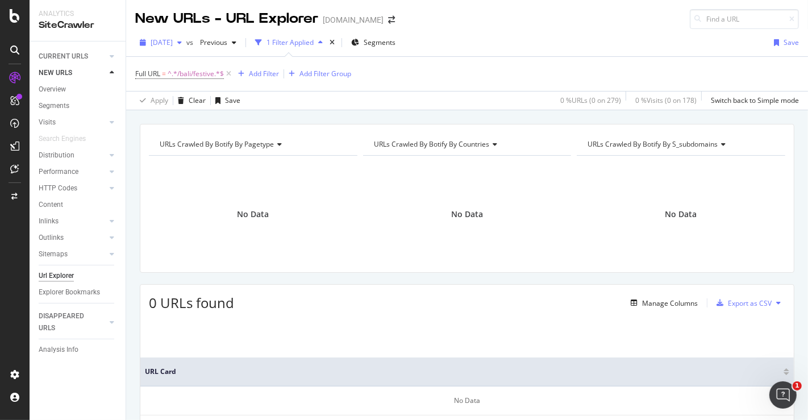
click at [173, 42] on span "[DATE]" at bounding box center [162, 42] width 22 height 10
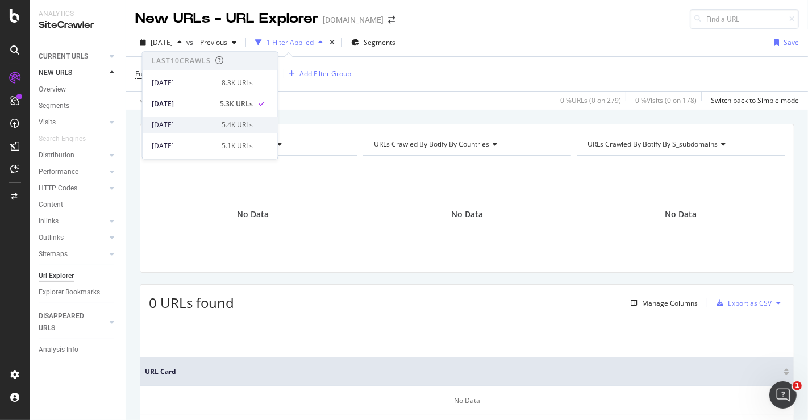
click at [197, 120] on div "[DATE]" at bounding box center [183, 125] width 63 height 10
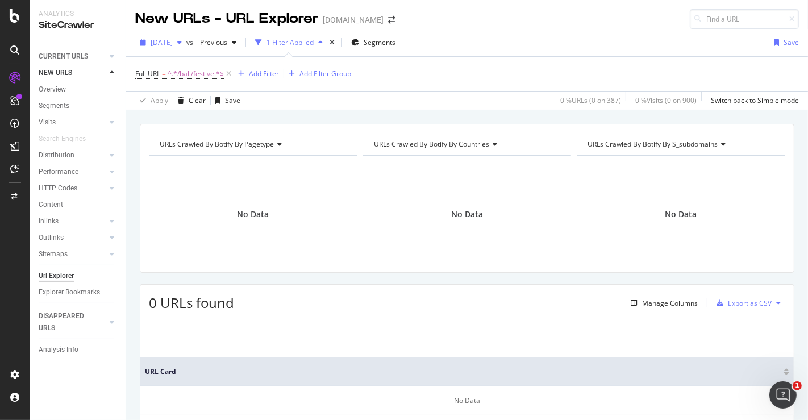
click at [186, 48] on div "[DATE]" at bounding box center [160, 42] width 51 height 17
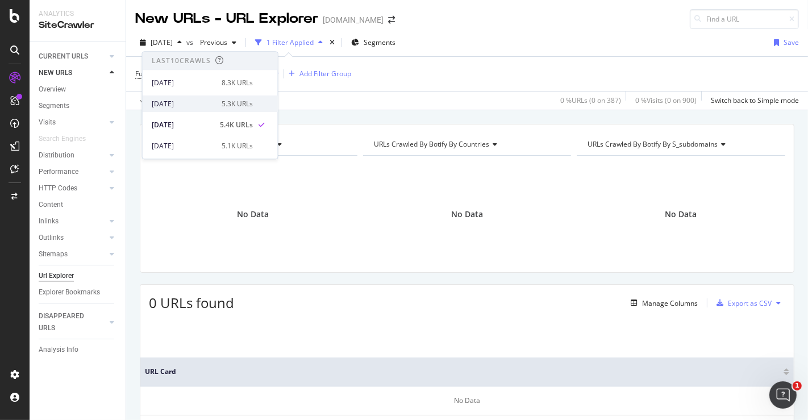
click at [187, 98] on div "[DATE] 5.3K URLs" at bounding box center [210, 103] width 135 height 16
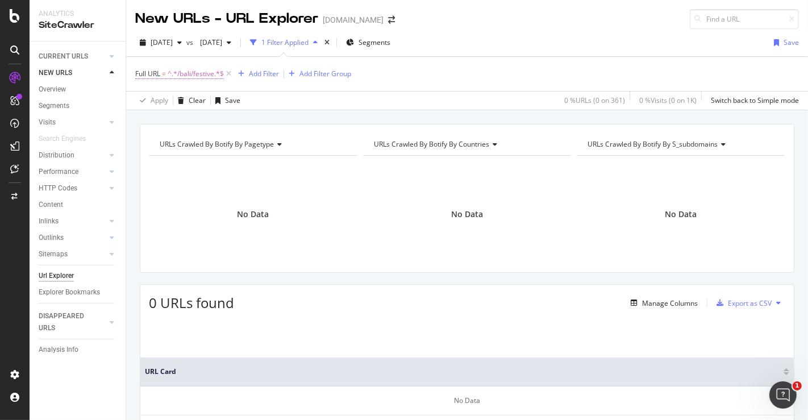
click at [206, 74] on span "^.*/bali/festive.*$" at bounding box center [196, 74] width 56 height 16
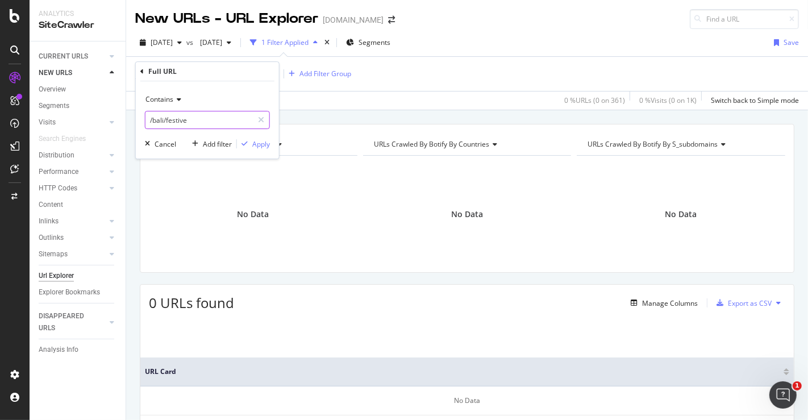
click at [210, 122] on input "/bali/festive" at bounding box center [198, 120] width 107 height 18
paste input "[URL][DOMAIN_NAME]"
type input "/[GEOGRAPHIC_DATA]/offers/festive-indulgence-at-raffles/"
click at [261, 145] on div "Apply" at bounding box center [261, 144] width 18 height 10
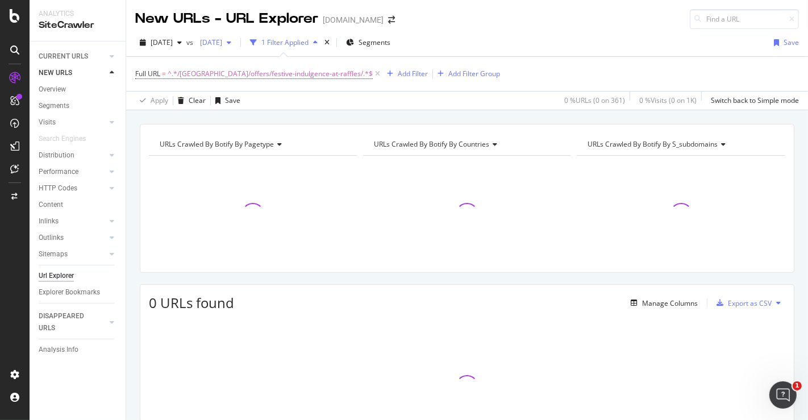
click at [222, 39] on span "[DATE]" at bounding box center [208, 42] width 27 height 10
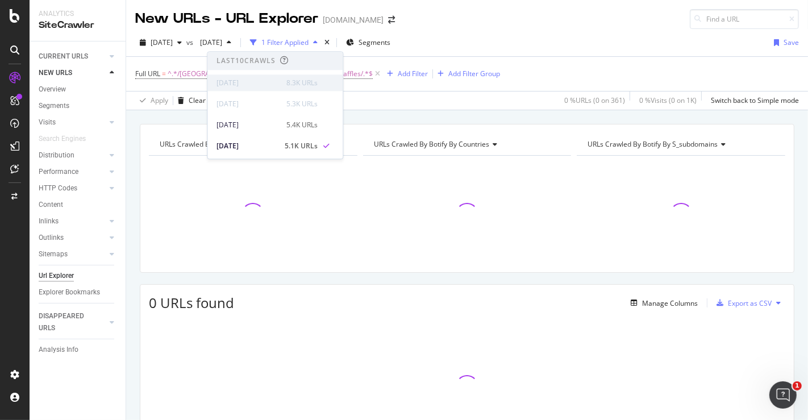
click at [243, 84] on div "[DATE]" at bounding box center [247, 83] width 63 height 10
click at [241, 126] on div "[DATE]" at bounding box center [247, 125] width 63 height 10
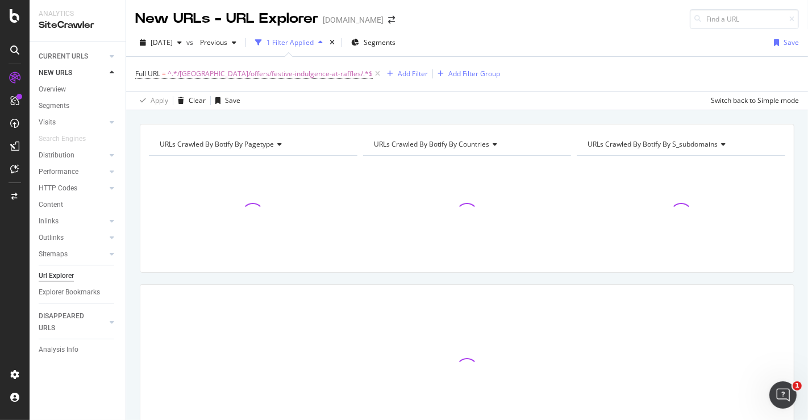
click at [195, 41] on span "vs" at bounding box center [190, 42] width 9 height 10
click at [227, 45] on span "Previous" at bounding box center [211, 42] width 32 height 10
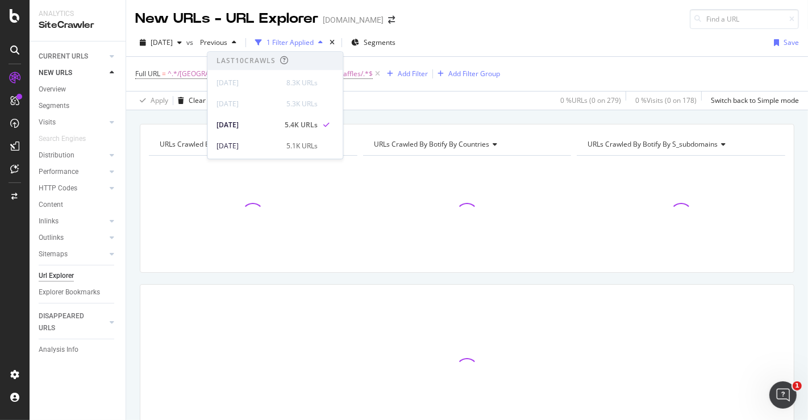
click at [244, 57] on div "Last 10 Crawls" at bounding box center [245, 61] width 59 height 10
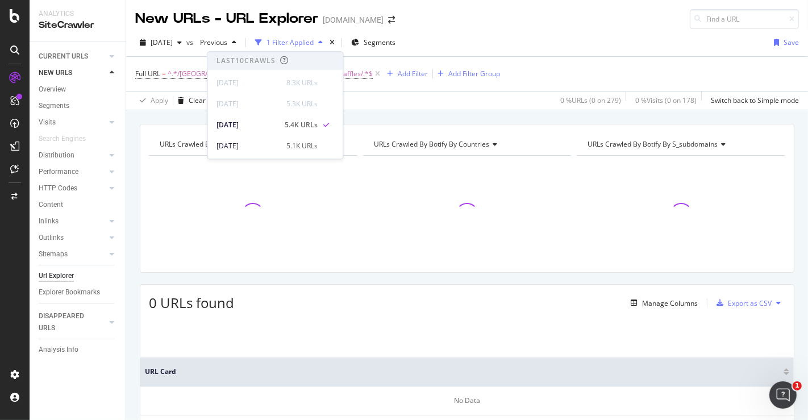
scroll to position [18, 0]
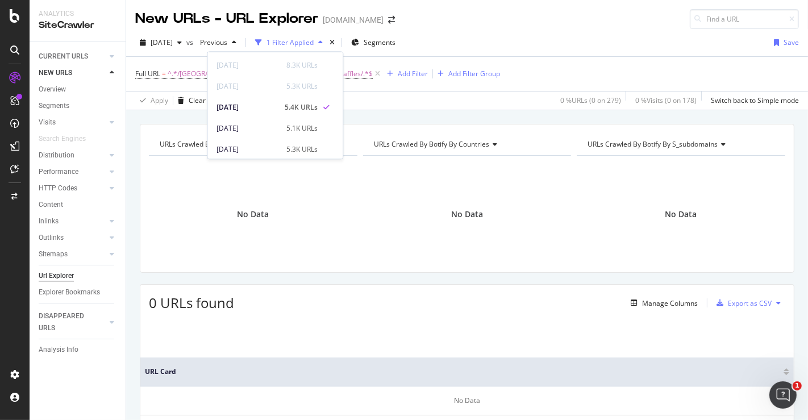
click at [553, 41] on div "[DATE] vs Previous 1 Filter Applied Segments Save" at bounding box center [467, 45] width 682 height 23
